Goal: Task Accomplishment & Management: Manage account settings

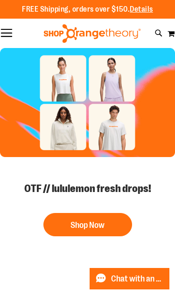
click at [168, 33] on button "My Cart 0" at bounding box center [171, 33] width 8 height 15
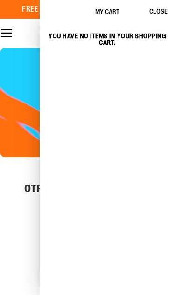
click at [159, 7] on button "Close" at bounding box center [162, 11] width 25 height 23
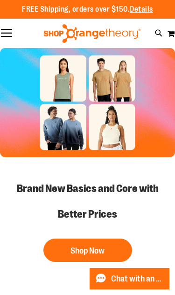
click at [169, 32] on button "My Cart 0" at bounding box center [171, 33] width 8 height 15
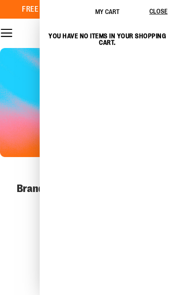
click at [156, 10] on span "Close" at bounding box center [158, 10] width 18 height 7
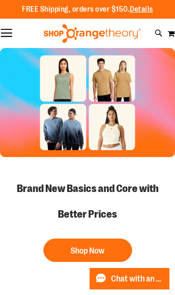
click at [5, 31] on button "Toggle Nav" at bounding box center [6, 33] width 13 height 9
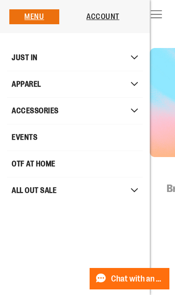
click at [102, 15] on link "Account" at bounding box center [102, 17] width 33 height 8
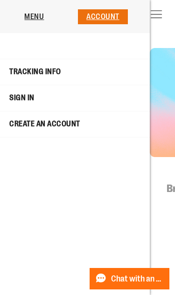
click at [24, 97] on link "Sign In" at bounding box center [74, 98] width 145 height 18
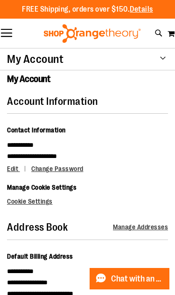
click at [157, 53] on div "My Account" at bounding box center [87, 59] width 175 height 22
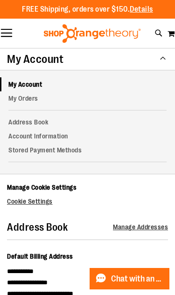
click at [22, 98] on link "My Orders" at bounding box center [87, 98] width 175 height 14
